Goal: Task Accomplishment & Management: Manage account settings

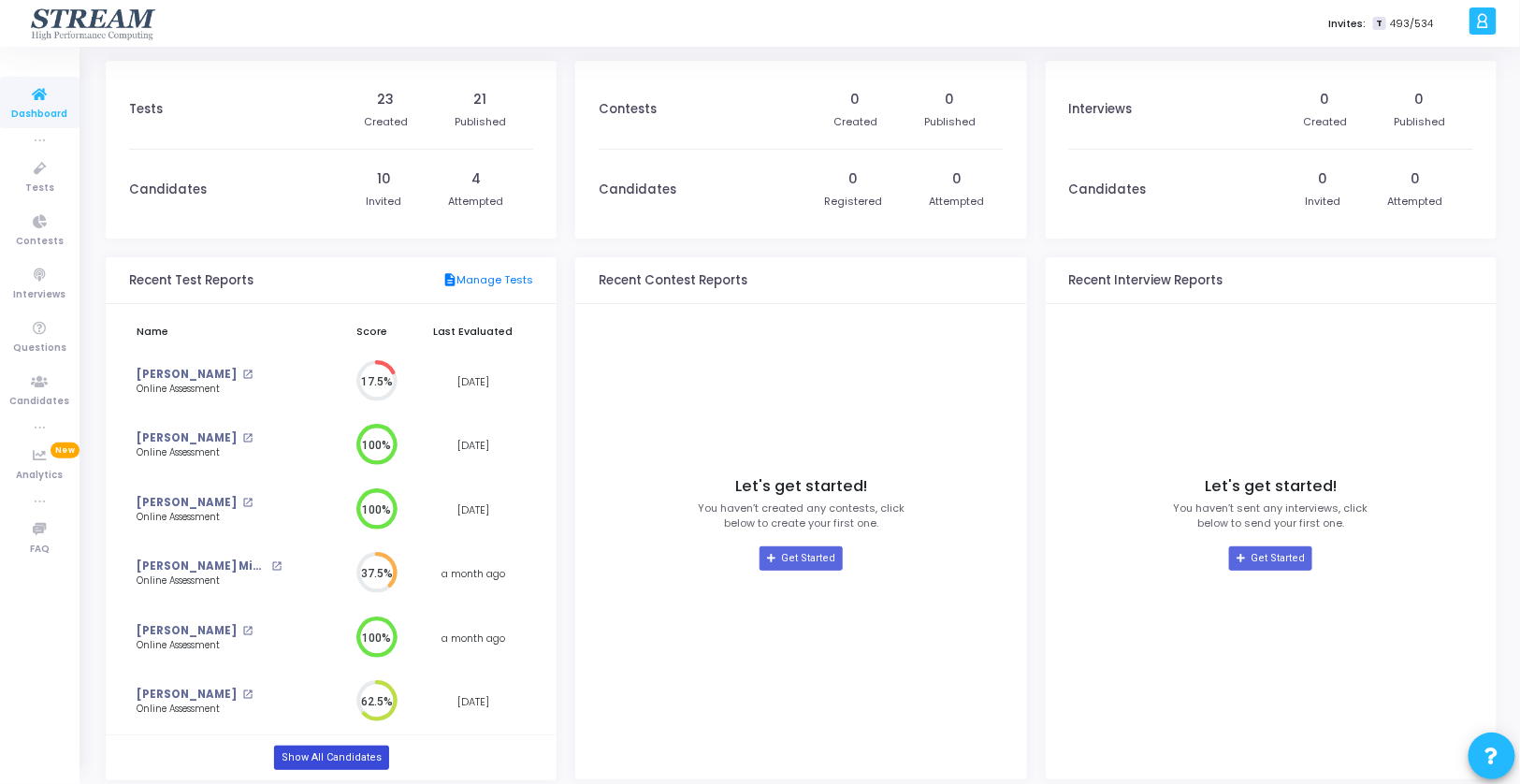
click at [298, 763] on link "Show All Candidates" at bounding box center [332, 758] width 115 height 25
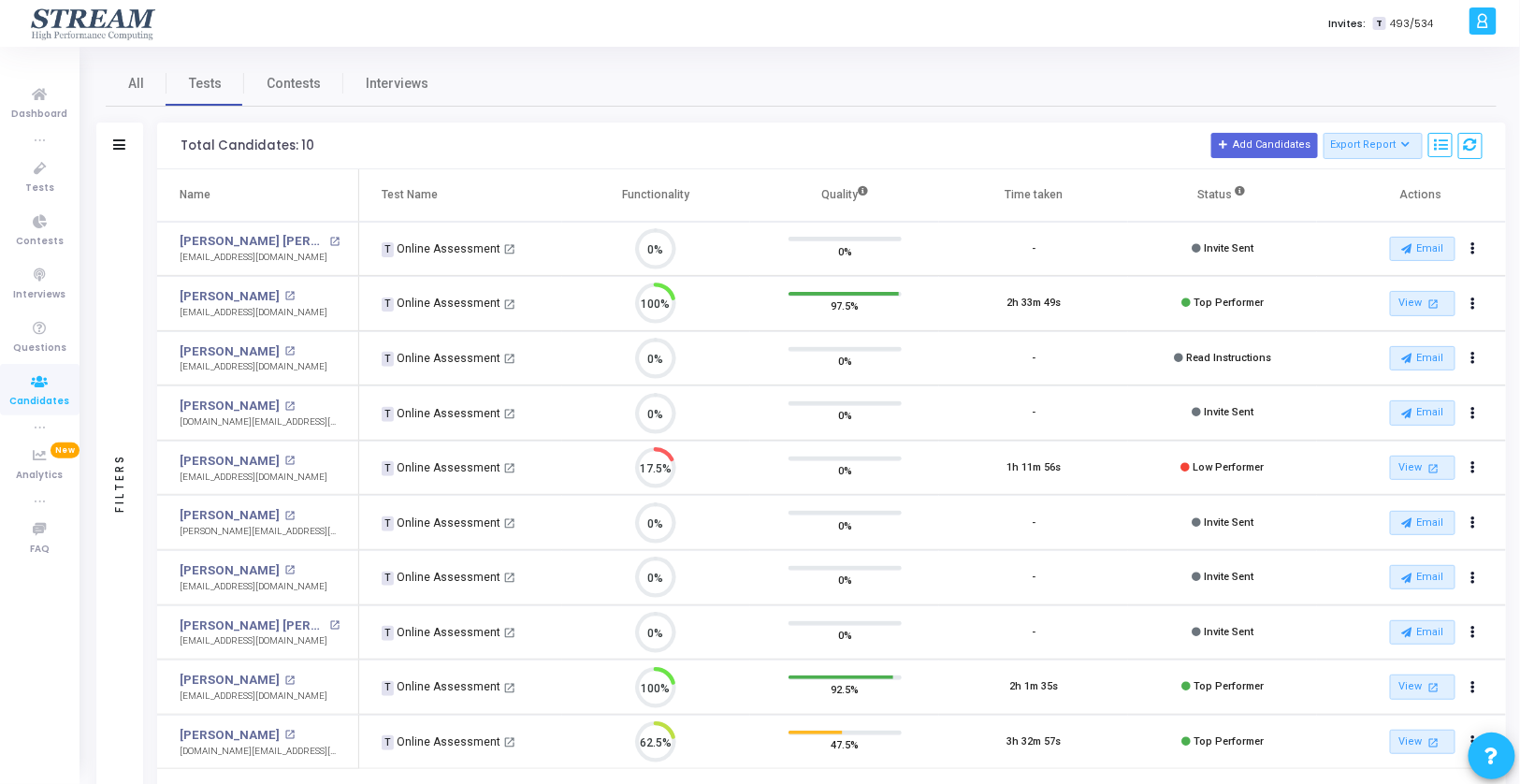
scroll to position [40, 47]
click at [286, 292] on mat-icon "open_in_new" at bounding box center [290, 296] width 10 height 10
click at [286, 460] on mat-icon "open_in_new" at bounding box center [290, 461] width 10 height 10
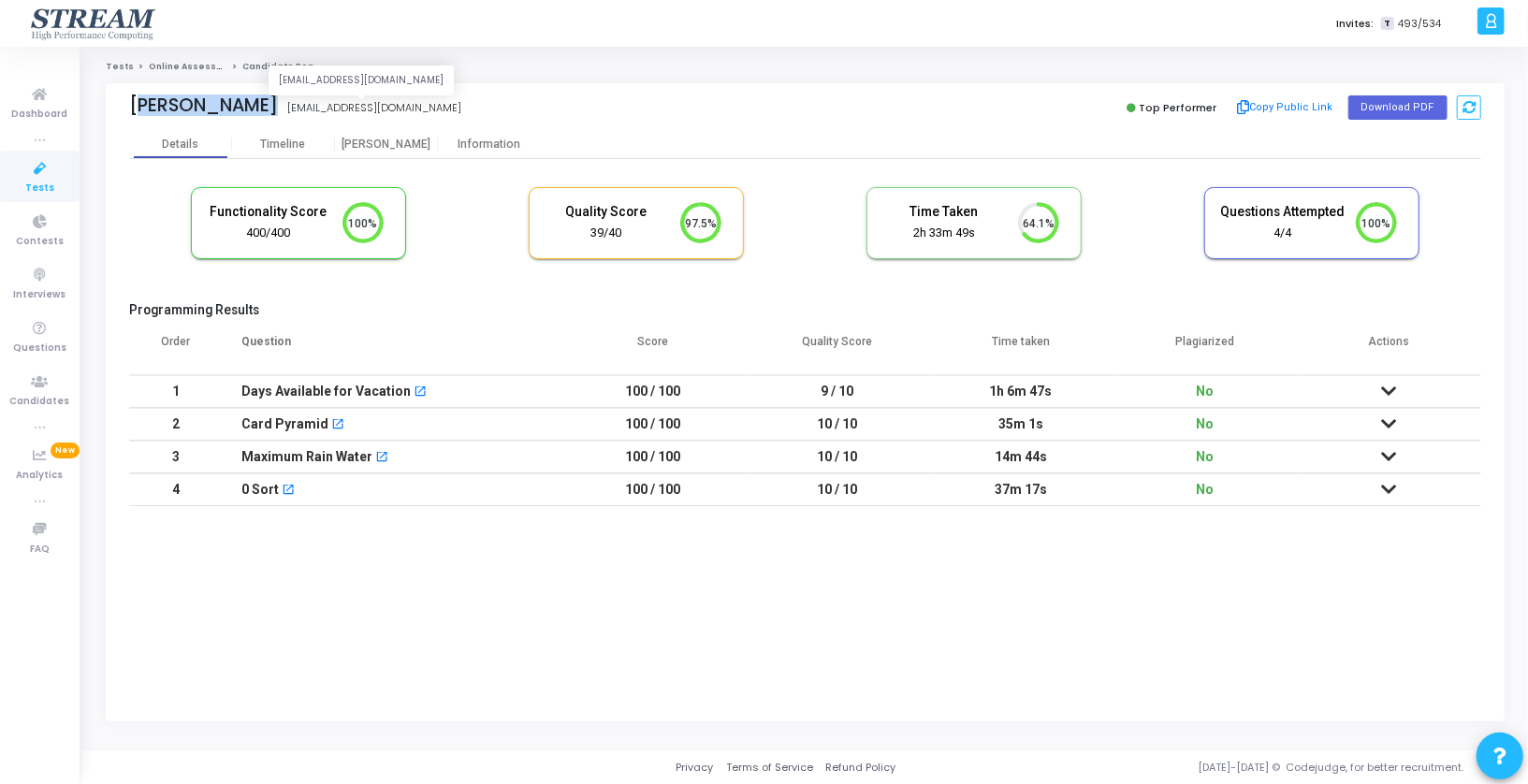
drag, startPoint x: 130, startPoint y: 102, endPoint x: 276, endPoint y: 111, distance: 146.3
click at [276, 111] on div "[PERSON_NAME] [EMAIL_ADDRESS][DOMAIN_NAME] [EMAIL_ADDRESS][DOMAIN_NAME]" at bounding box center [462, 108] width 667 height 27
copy div "[PERSON_NAME] [PERSON_NAME]"
click at [1293, 108] on button "Copy Public Link" at bounding box center [1286, 108] width 108 height 28
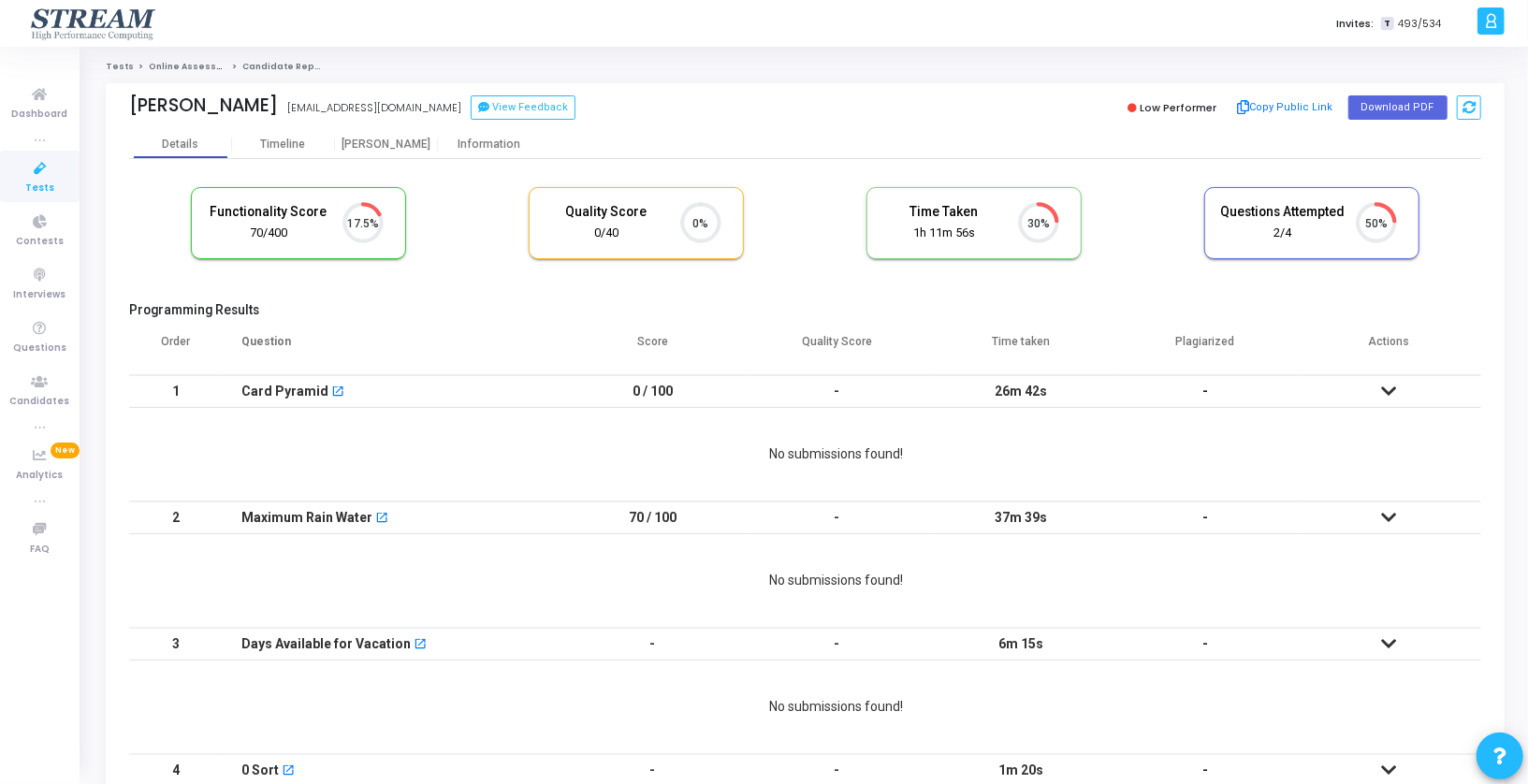
scroll to position [40, 47]
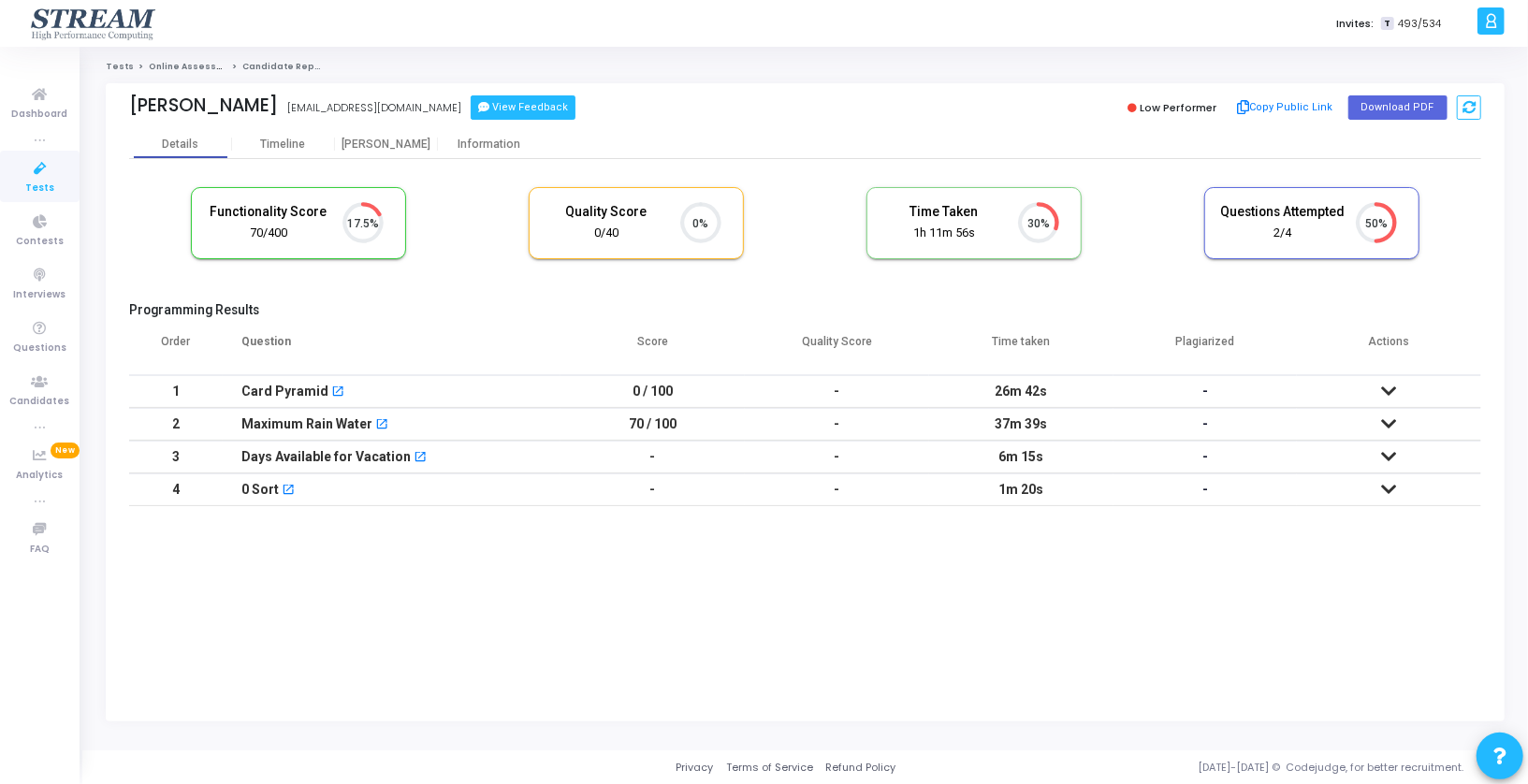
click at [490, 110] on button "View Feedback" at bounding box center [522, 108] width 105 height 25
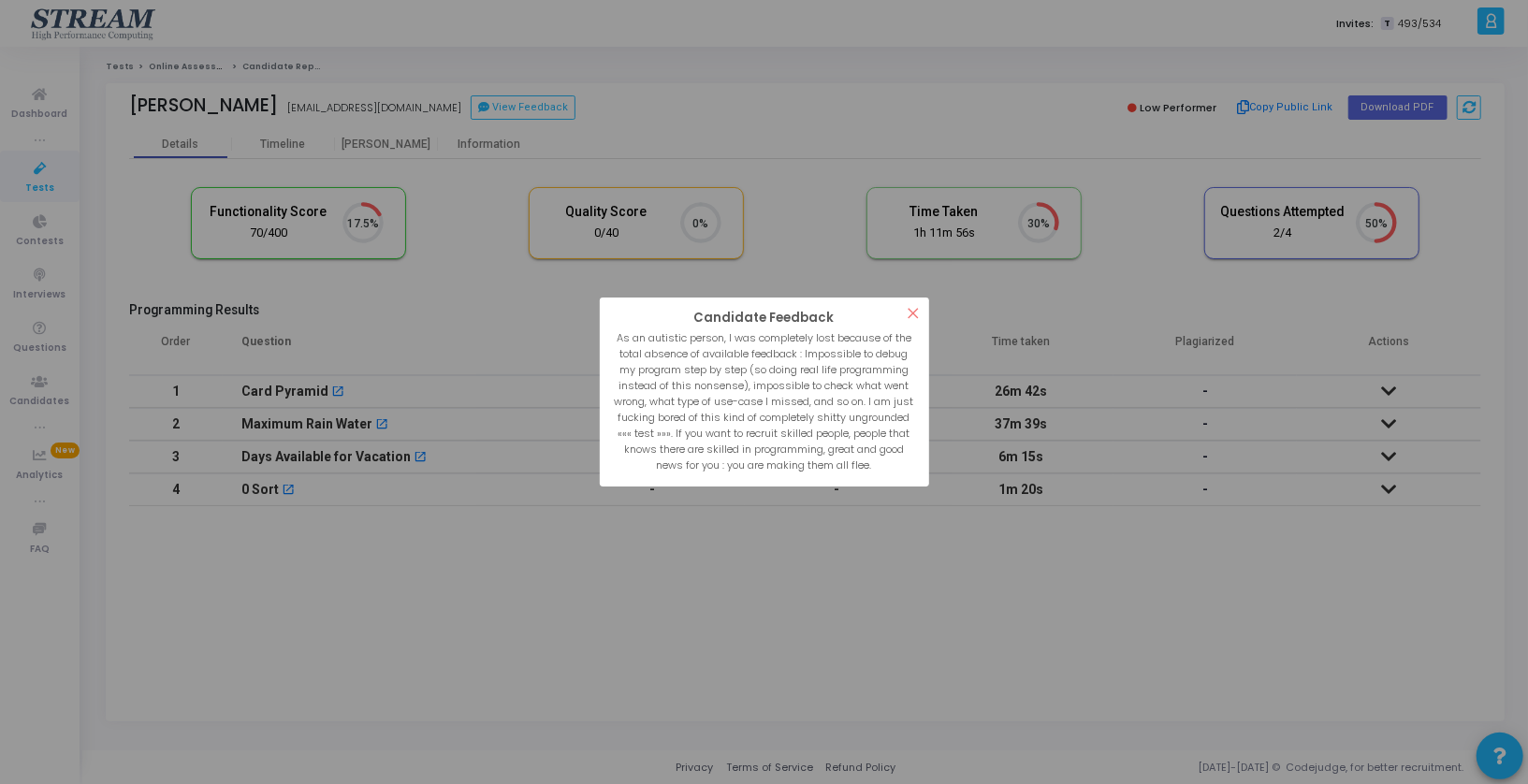
click at [924, 311] on button "×" at bounding box center [913, 313] width 31 height 31
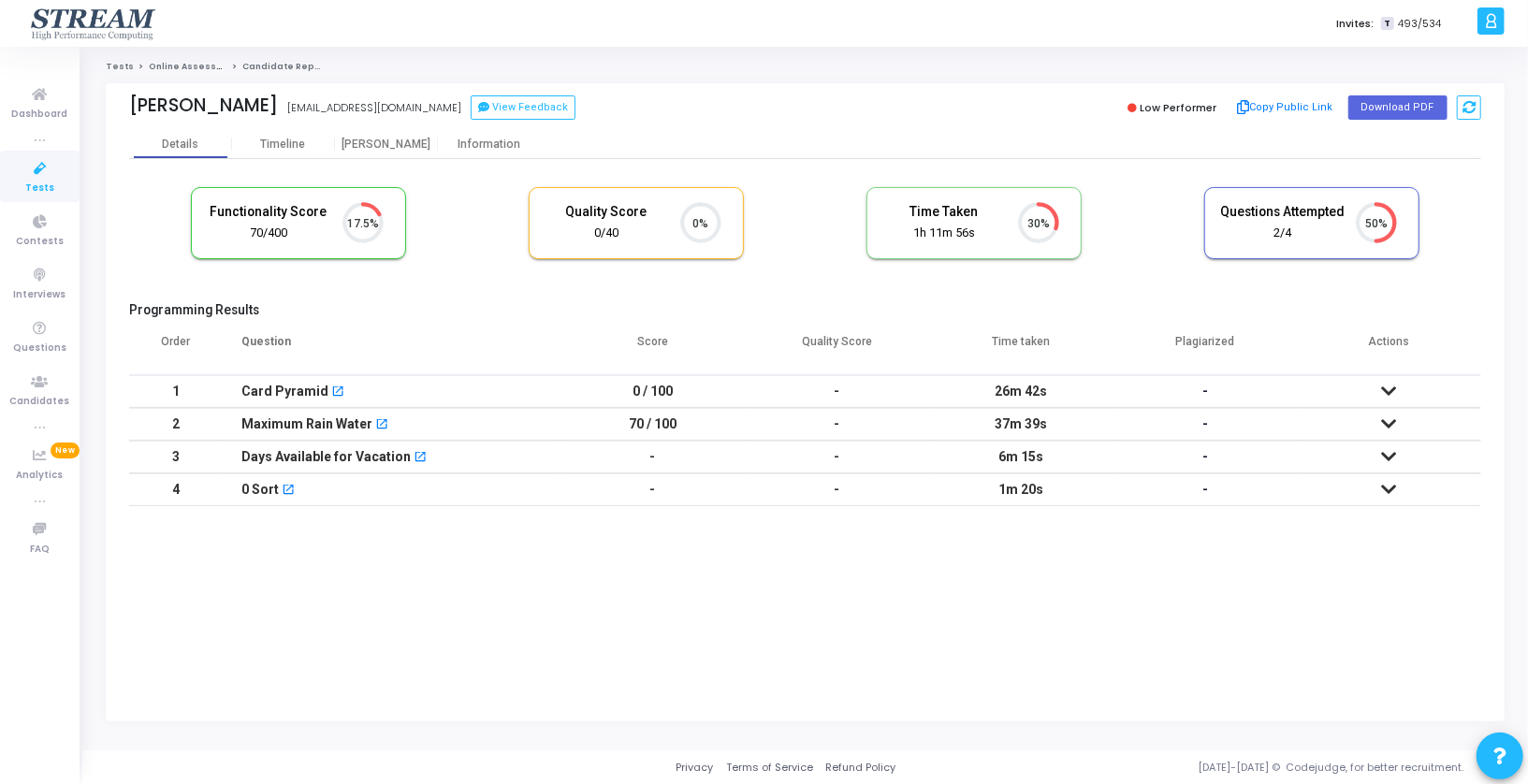
drag, startPoint x: 128, startPoint y: 104, endPoint x: 251, endPoint y: 112, distance: 123.3
click at [251, 112] on div "Florent Denef florent.denef@protonmail.com View Feedback Low Performer Copy Pub…" at bounding box center [805, 106] width 1399 height 46
copy div "[PERSON_NAME]"
click at [1322, 113] on button "Copy Public Link" at bounding box center [1286, 108] width 108 height 28
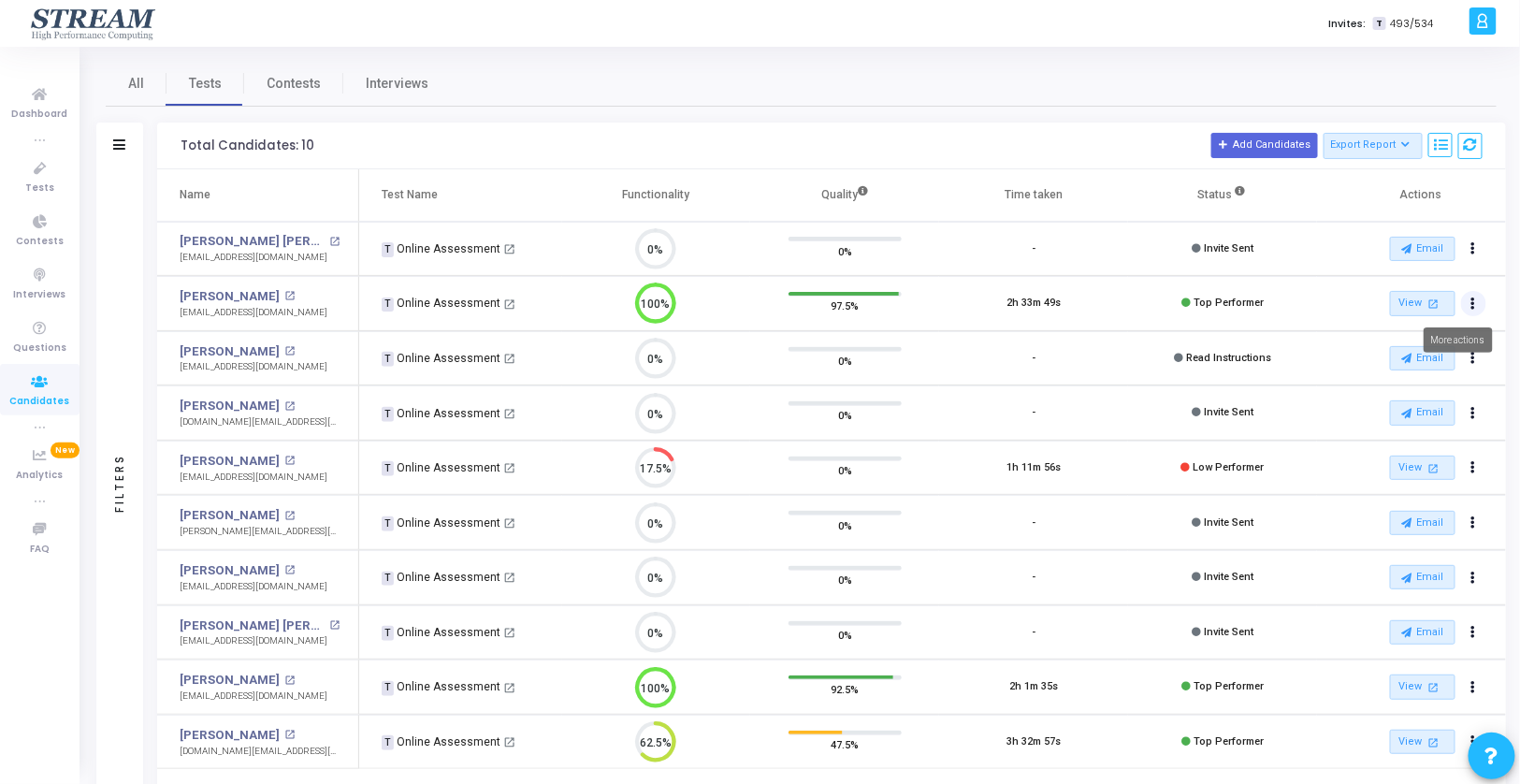
click at [1476, 305] on button "Actions" at bounding box center [1475, 305] width 26 height 26
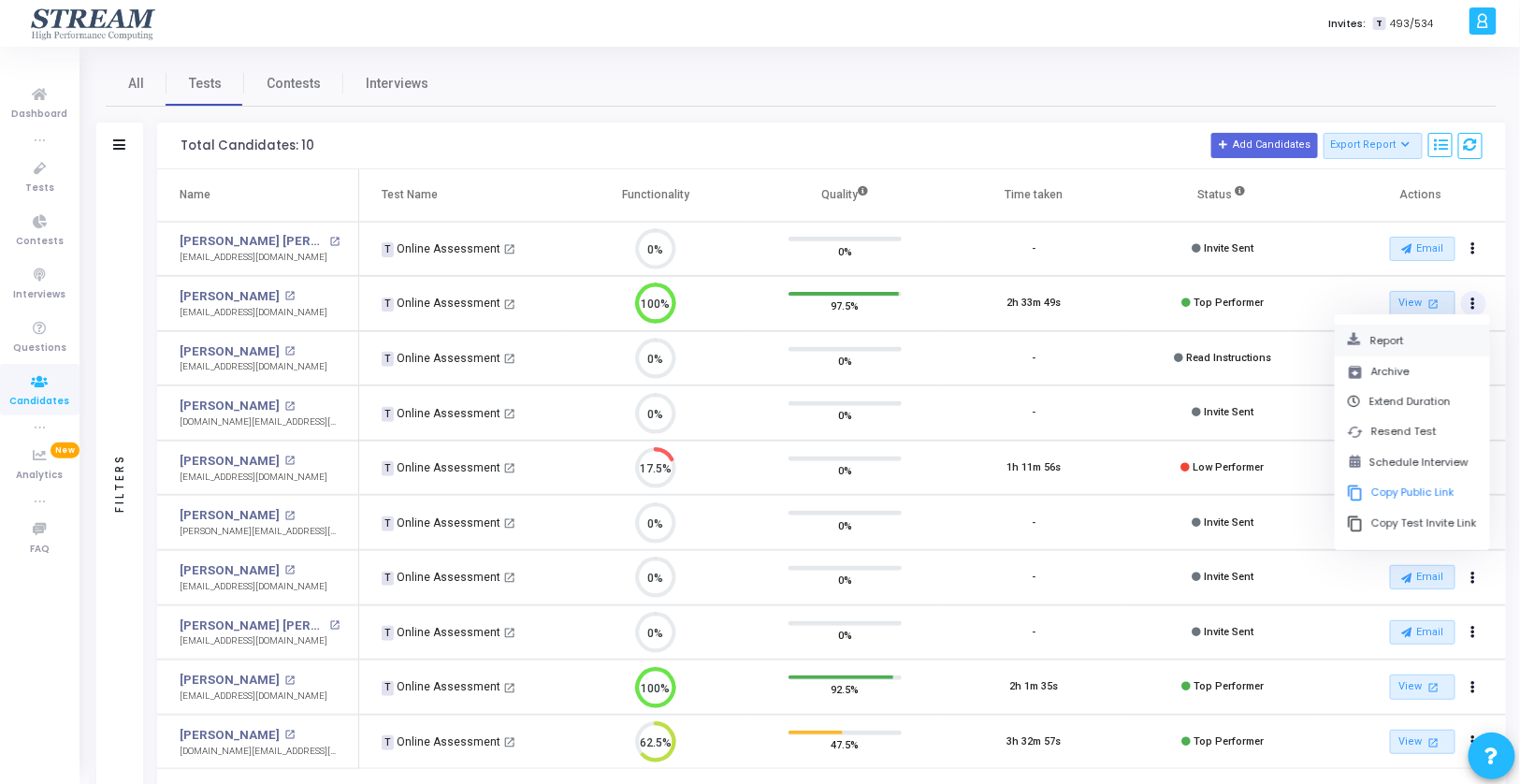
click at [1429, 340] on button "Report" at bounding box center [1411, 340] width 130 height 18
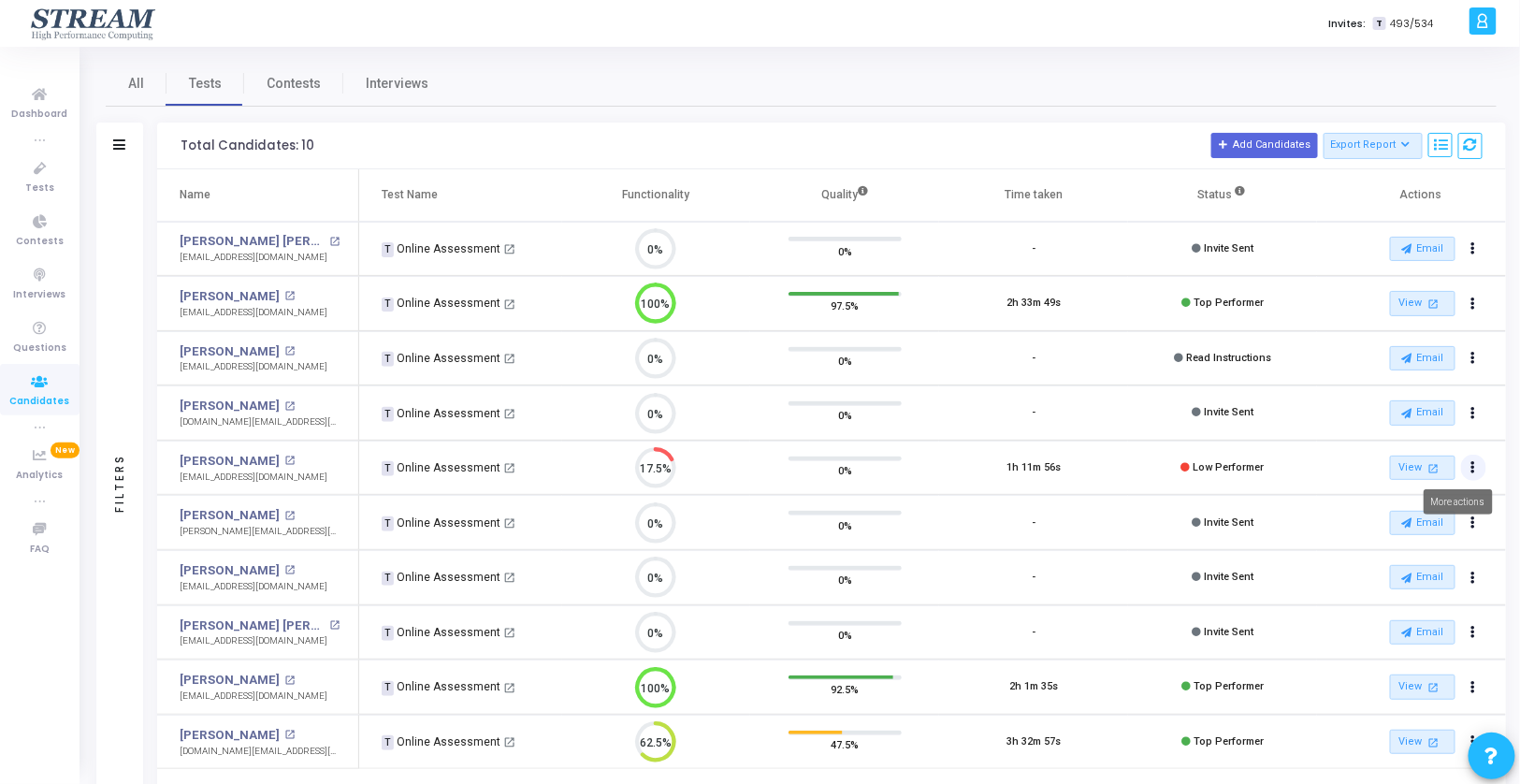
click at [1473, 467] on icon "Actions" at bounding box center [1474, 468] width 5 height 9
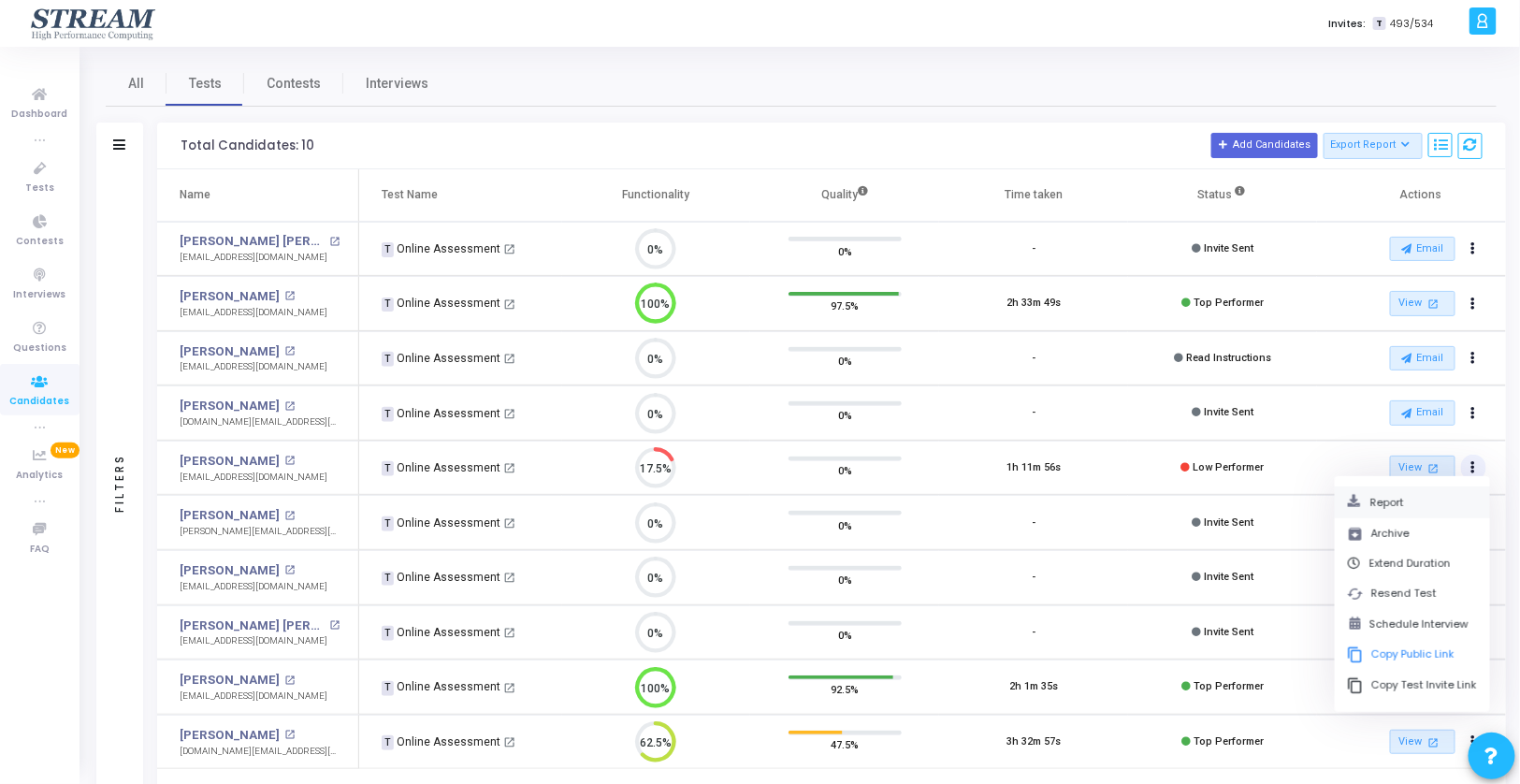
click at [1406, 504] on button "Report" at bounding box center [1411, 502] width 130 height 18
